Goal: Transaction & Acquisition: Book appointment/travel/reservation

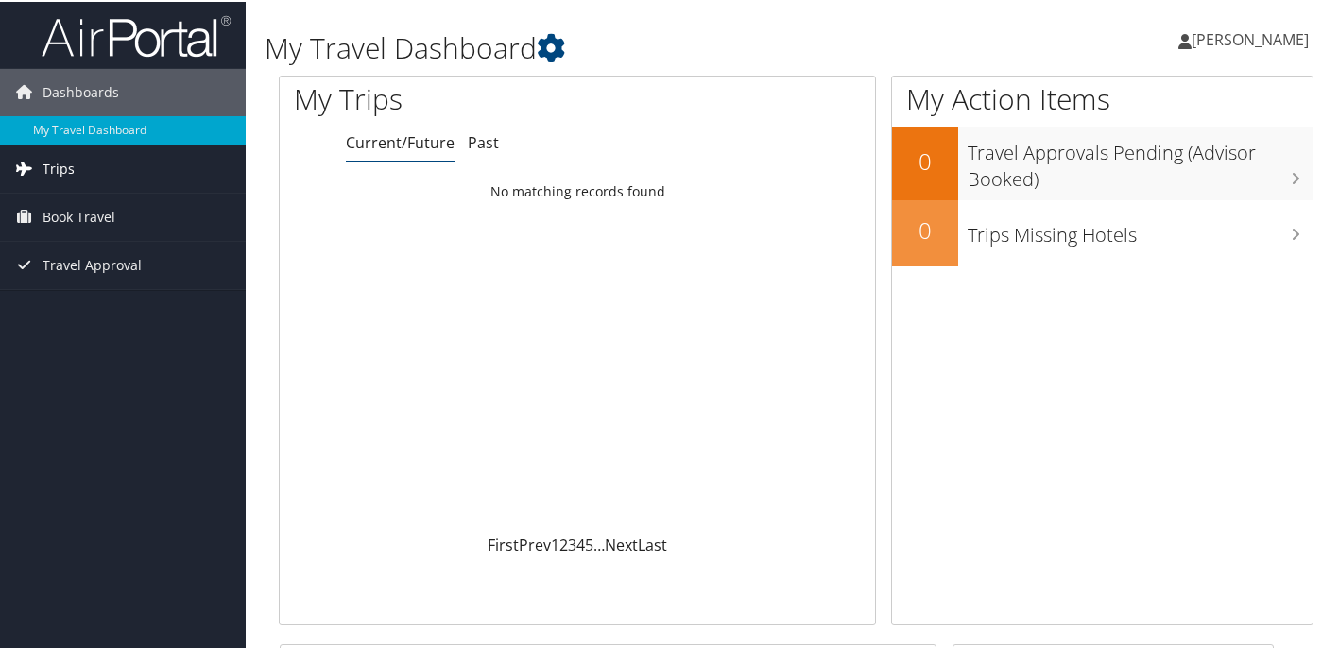
click at [99, 167] on link "Trips" at bounding box center [123, 167] width 246 height 47
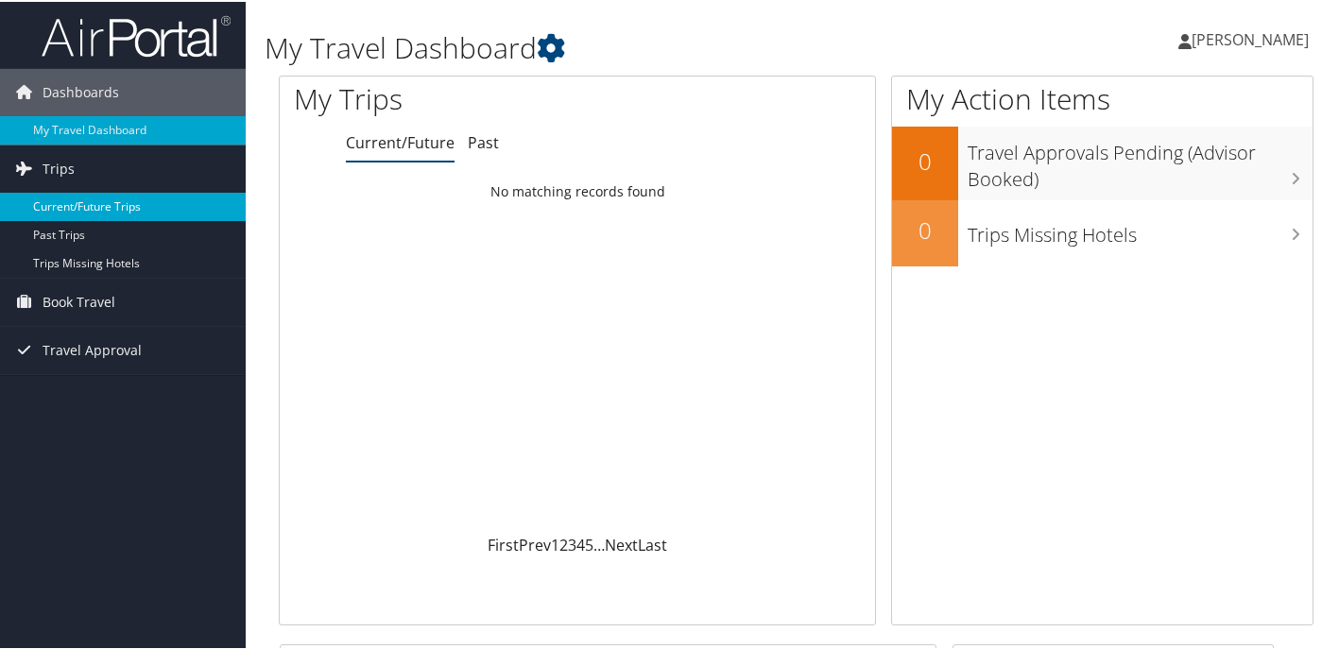
click at [100, 197] on link "Current/Future Trips" at bounding box center [123, 205] width 246 height 28
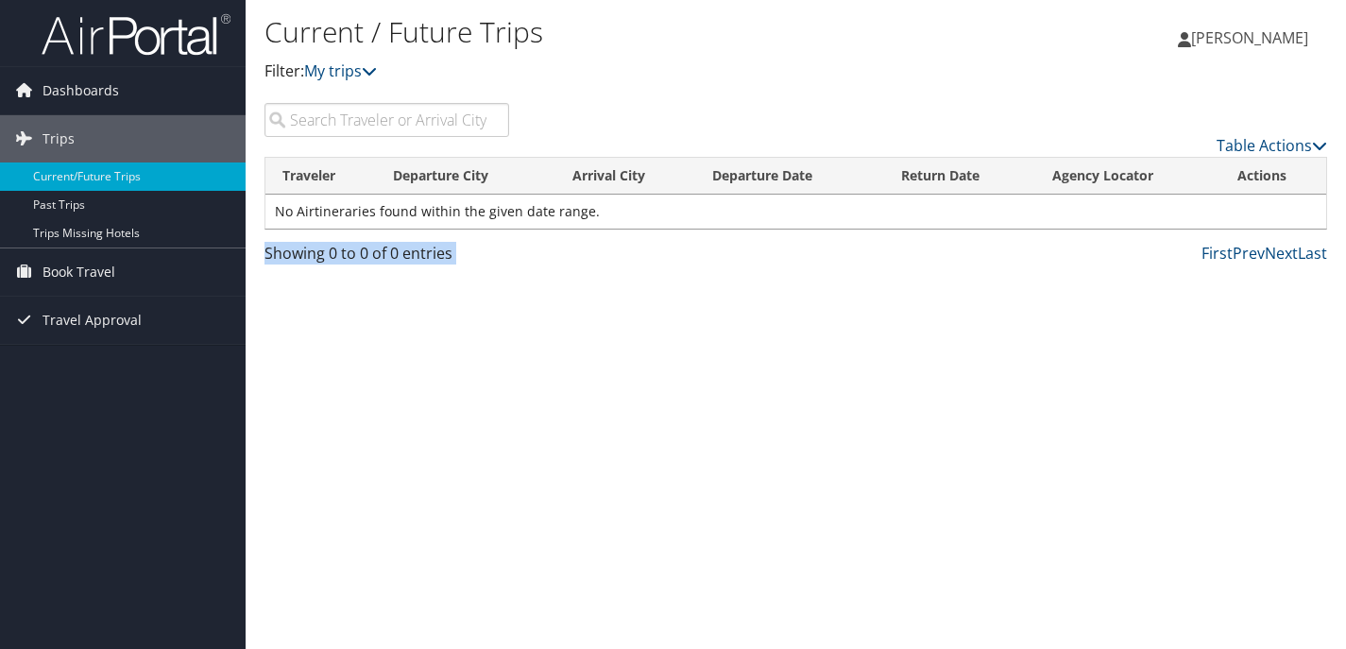
drag, startPoint x: 265, startPoint y: 252, endPoint x: 533, endPoint y: 252, distance: 267.4
click at [533, 252] on div "Showing 0 to 0 of 0 entries First Prev Next Last" at bounding box center [795, 258] width 1091 height 32
click at [149, 279] on link "Book Travel" at bounding box center [123, 271] width 246 height 47
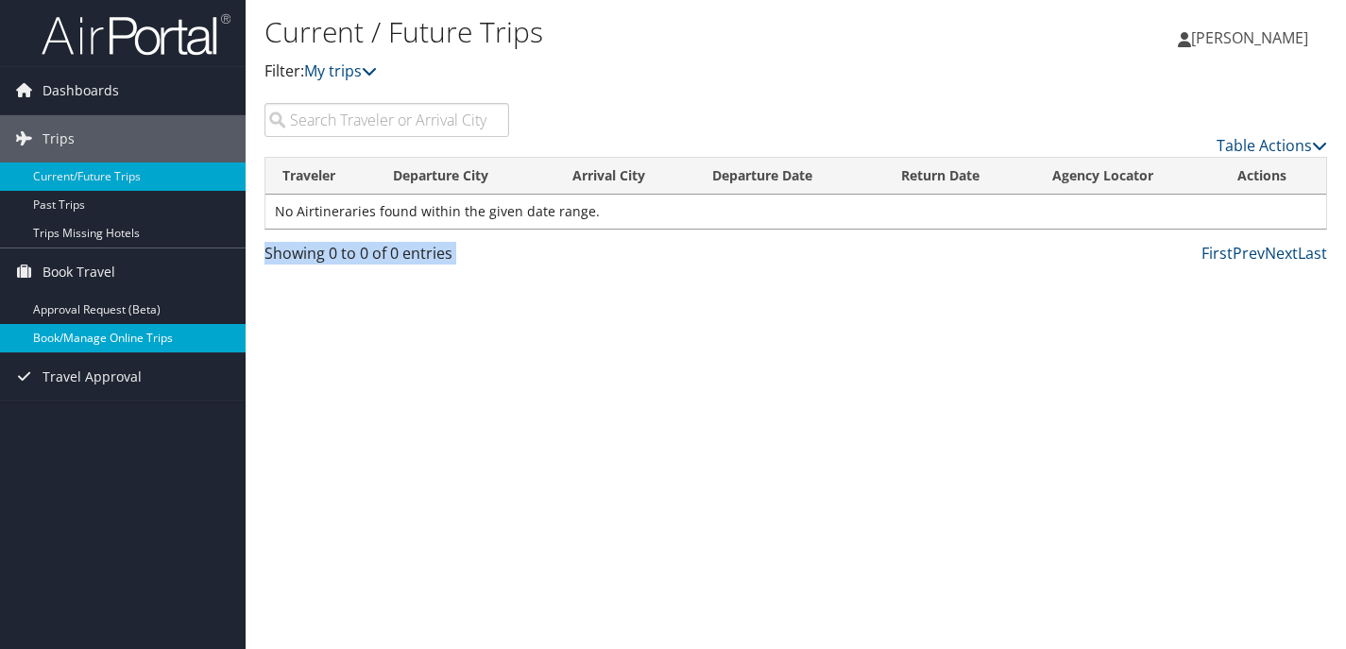
click at [132, 338] on link "Book/Manage Online Trips" at bounding box center [123, 338] width 246 height 28
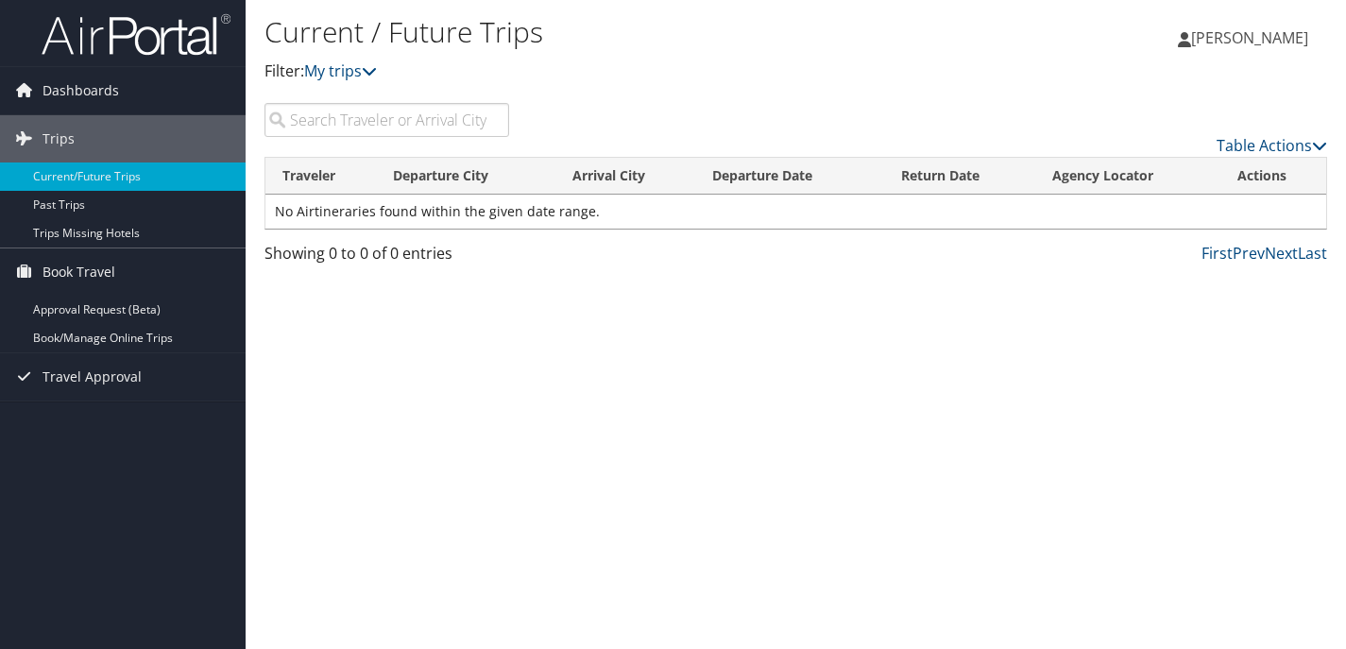
click at [403, 298] on div "Current / Future Trips Filter: My trips Rachel VanNostrand Rachel VanNostrand M…" at bounding box center [796, 324] width 1101 height 649
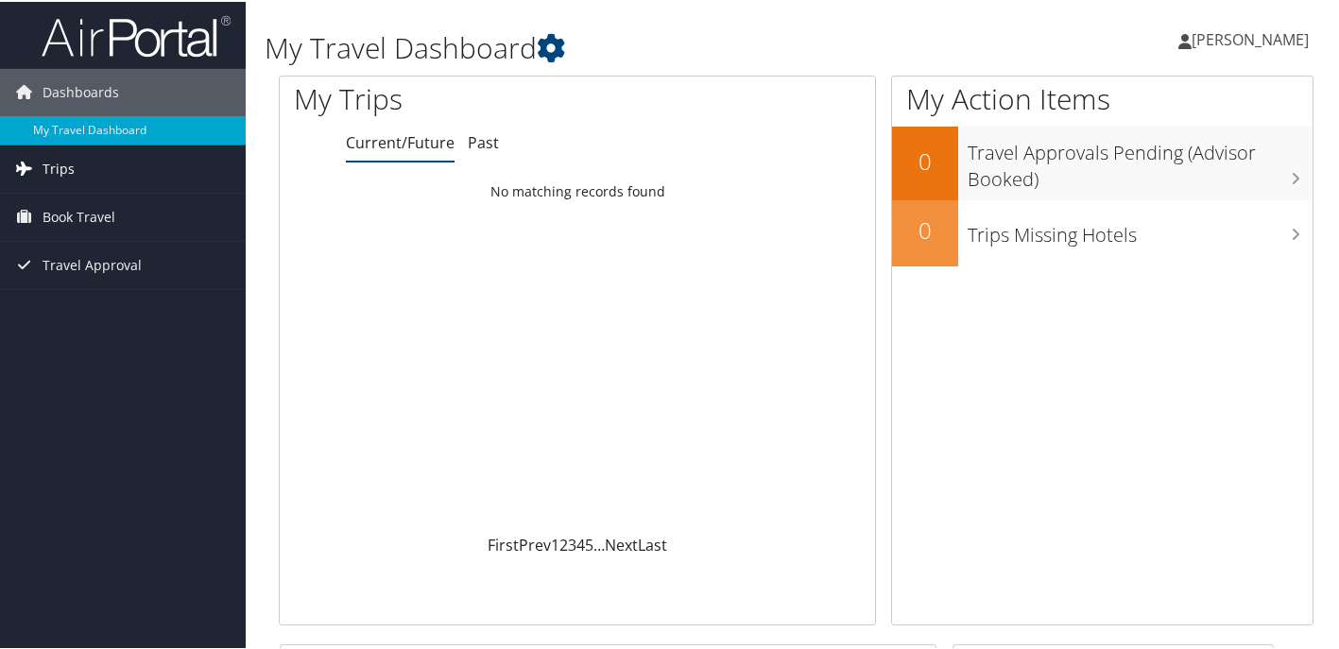
click at [107, 176] on link "Trips" at bounding box center [123, 167] width 246 height 47
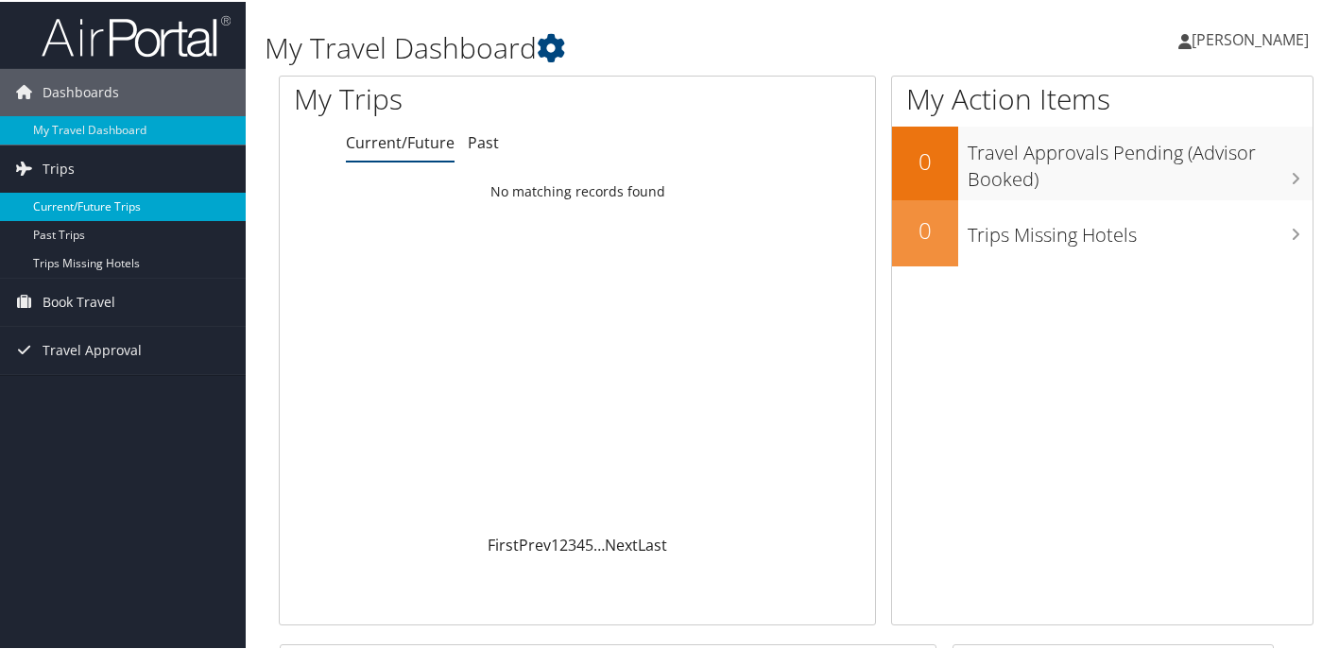
click at [104, 202] on link "Current/Future Trips" at bounding box center [123, 205] width 246 height 28
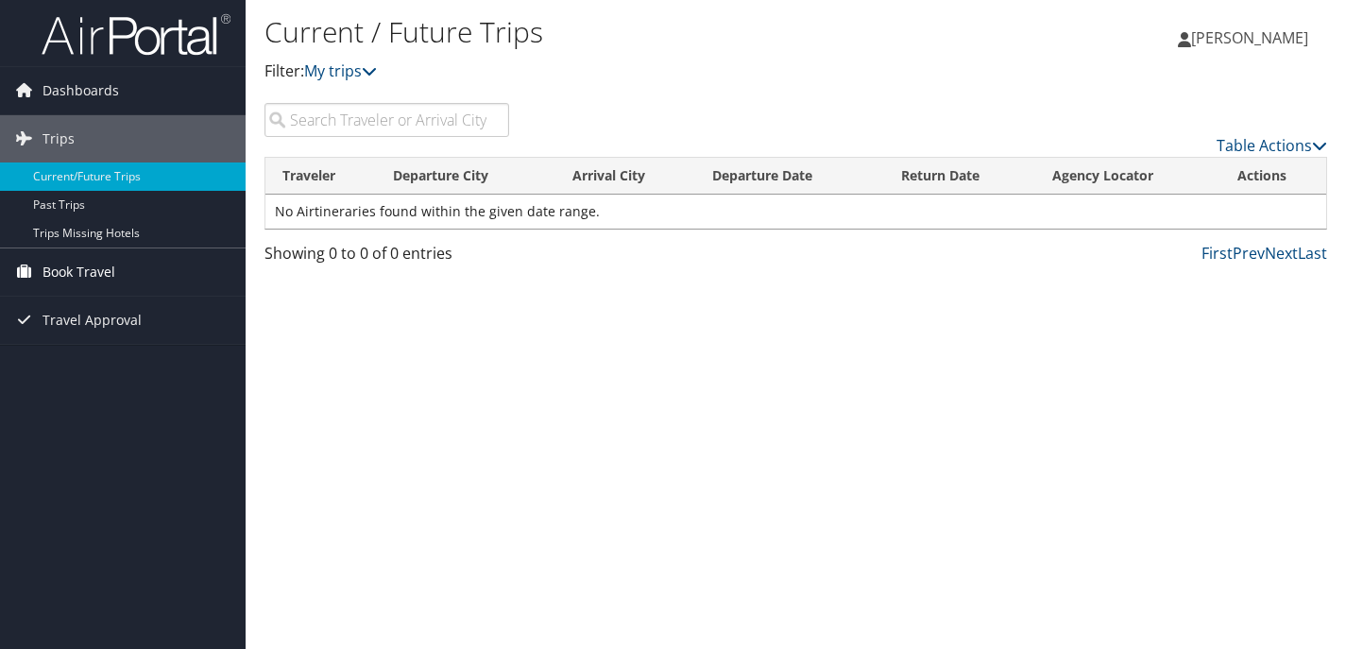
click at [150, 282] on link "Book Travel" at bounding box center [123, 271] width 246 height 47
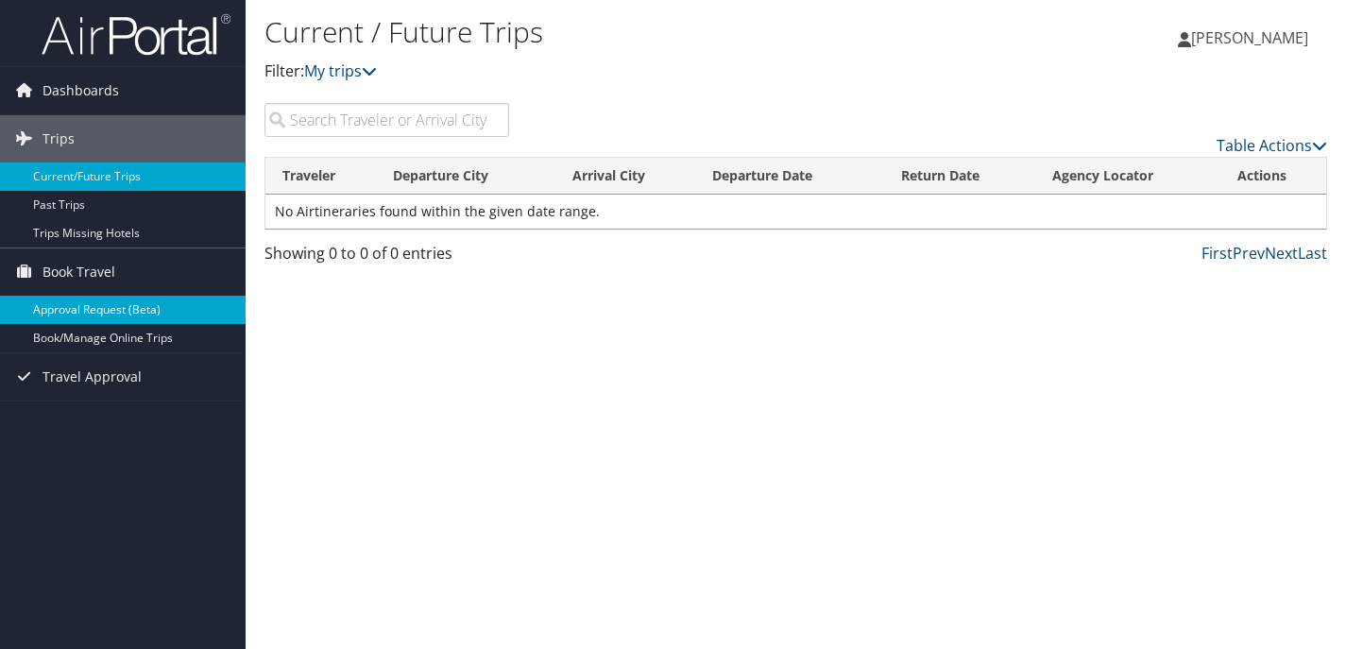
click at [123, 304] on link "Approval Request (Beta)" at bounding box center [123, 310] width 246 height 28
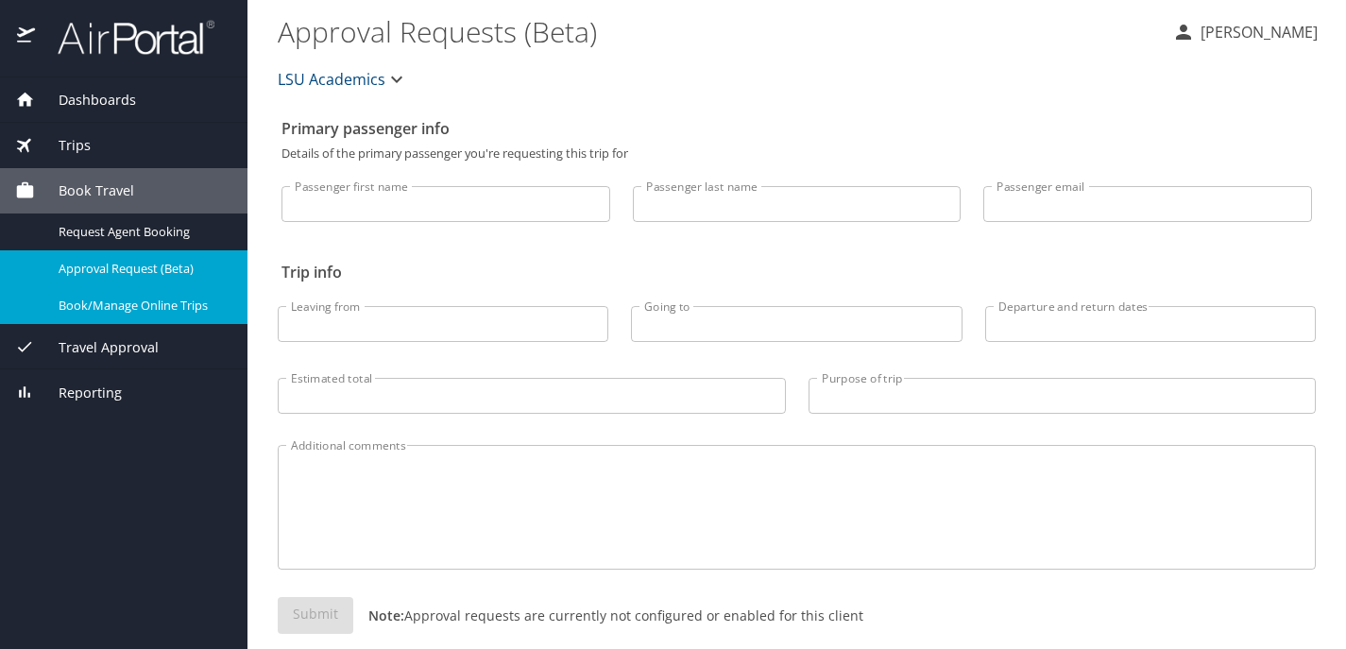
click at [111, 297] on span "Book/Manage Online Trips" at bounding box center [142, 306] width 166 height 18
